Goal: Check status: Check status

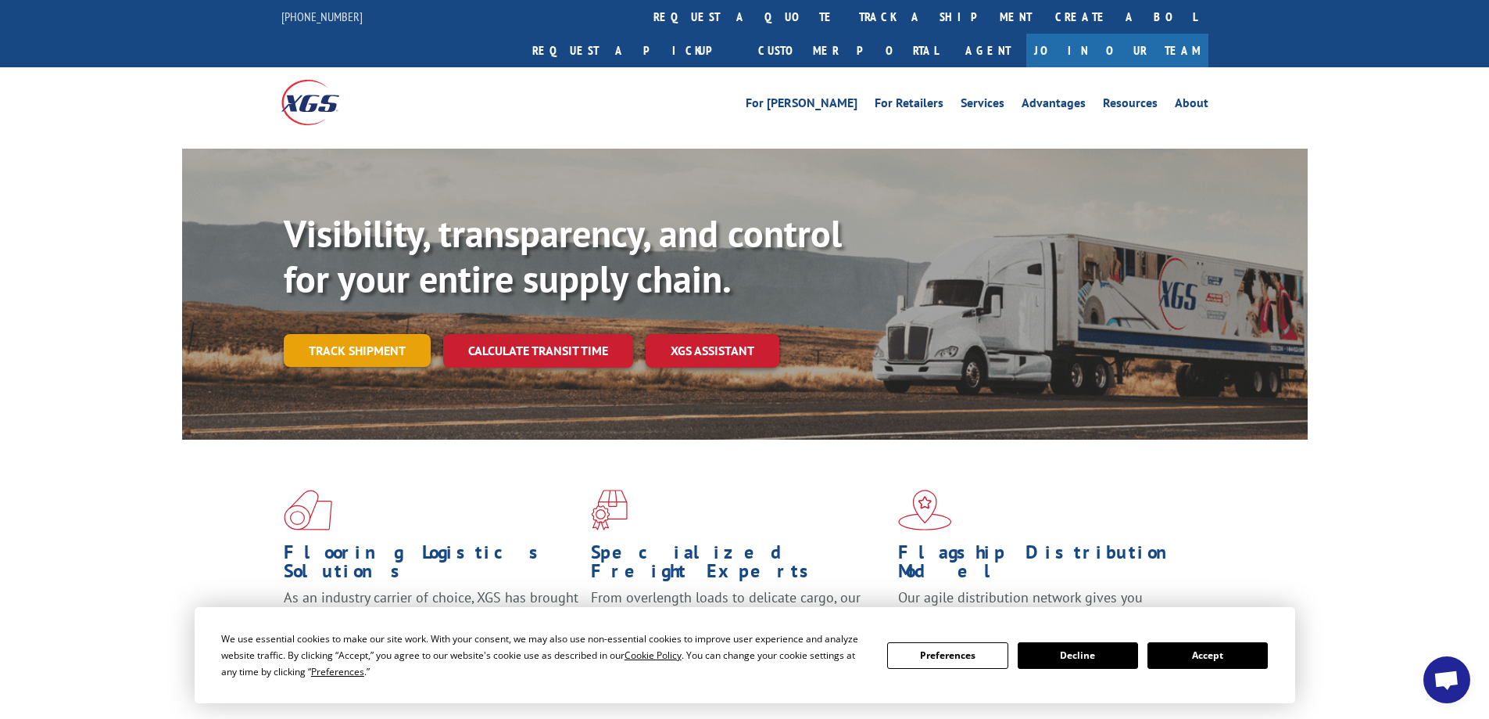
click at [348, 334] on link "Track shipment" at bounding box center [357, 350] width 147 height 33
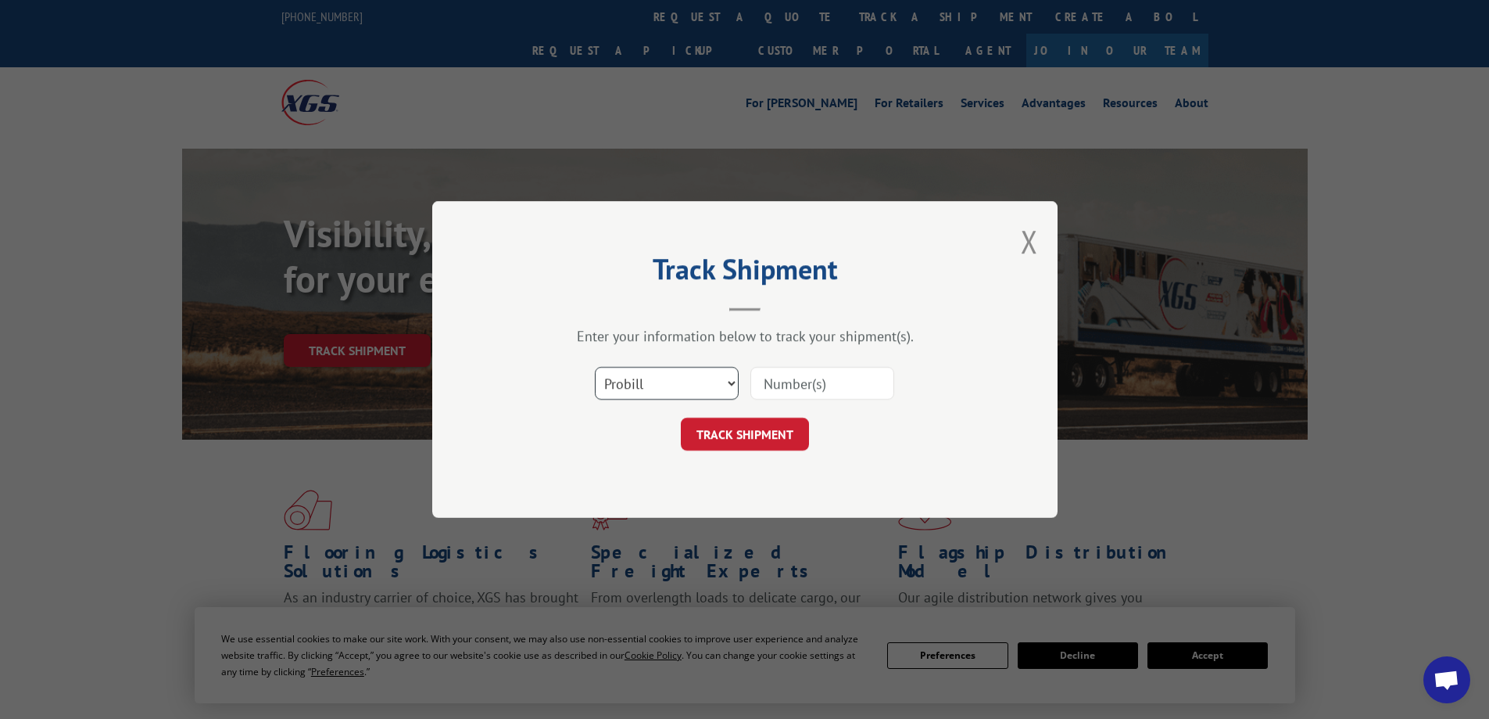
click at [708, 386] on select "Select category... Probill BOL PO" at bounding box center [667, 383] width 144 height 33
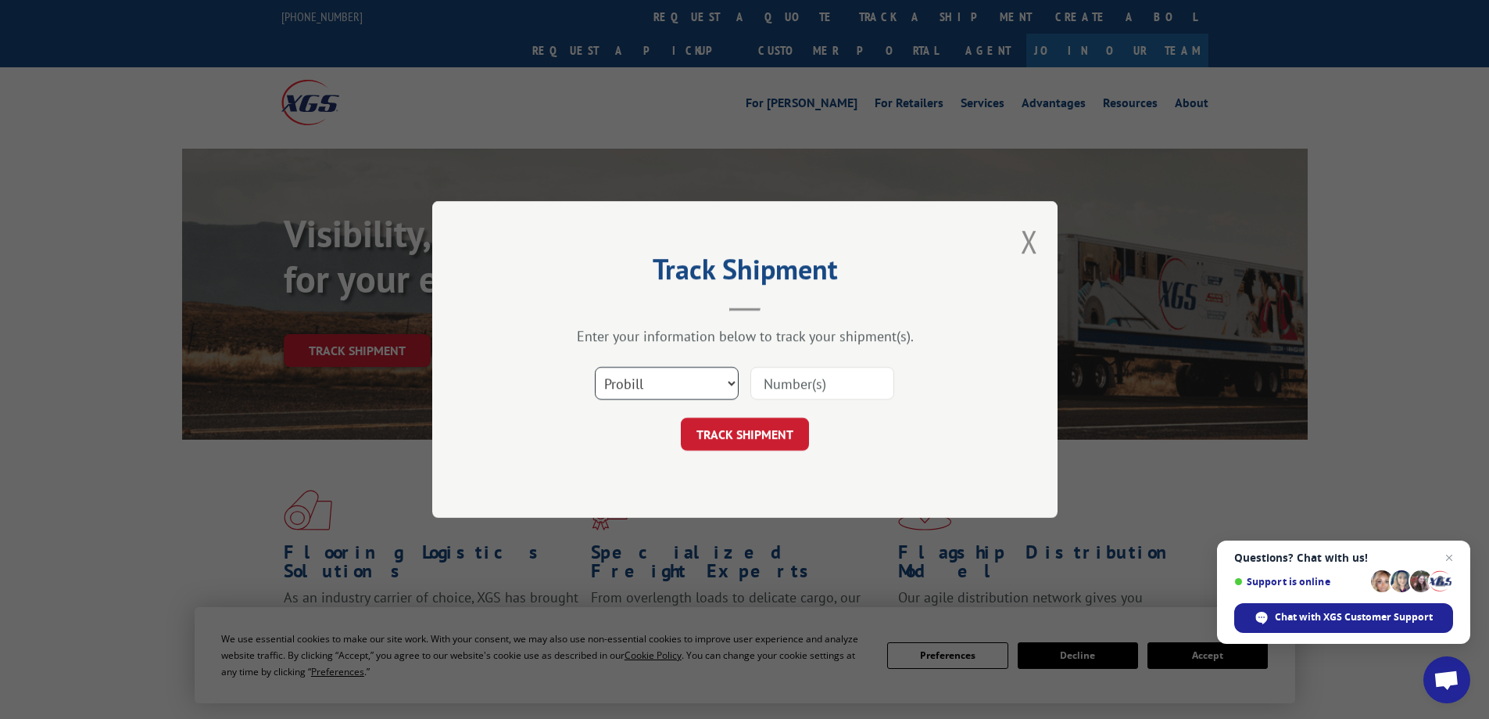
select select "bol"
click at [595, 367] on select "Select category... Probill BOL PO" at bounding box center [667, 383] width 144 height 33
click at [783, 388] on input at bounding box center [823, 383] width 144 height 33
type input "874157"
click button "TRACK SHIPMENT" at bounding box center [745, 434] width 128 height 33
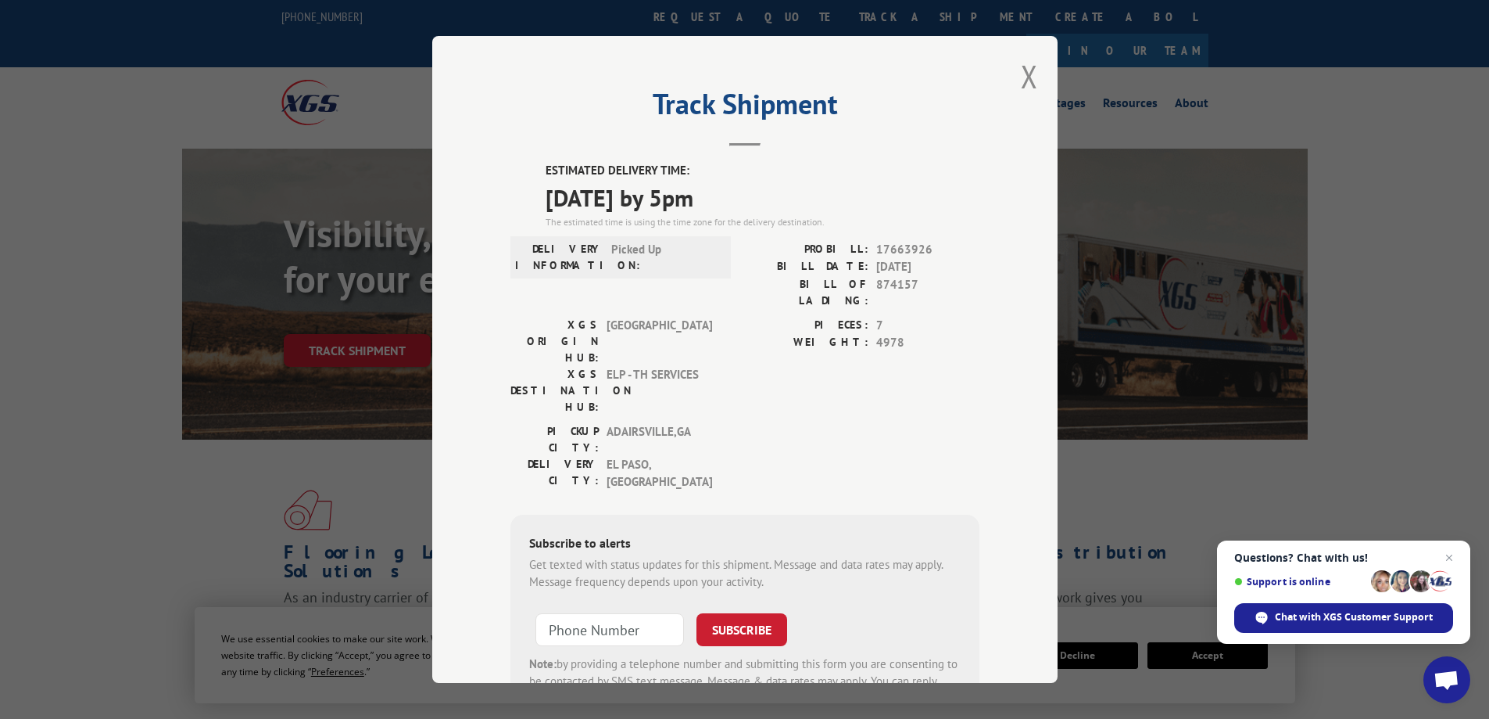
type input "+1 (___) ___-____"
click at [554, 613] on input "+1 (___) ___-____" at bounding box center [610, 629] width 149 height 33
click at [1021, 76] on button "Close modal" at bounding box center [1029, 76] width 17 height 41
